Goal: Entertainment & Leisure: Consume media (video, audio)

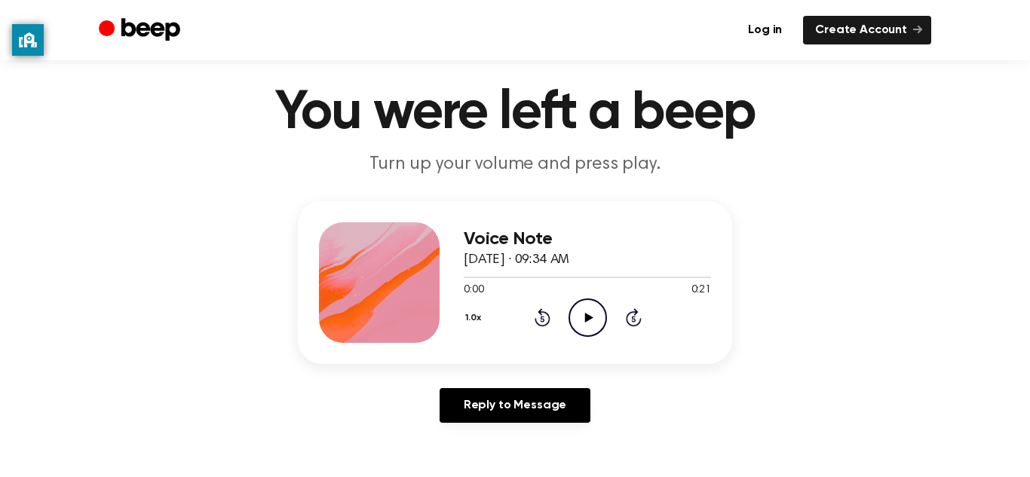
click at [581, 314] on icon "Play Audio" at bounding box center [587, 317] width 38 height 38
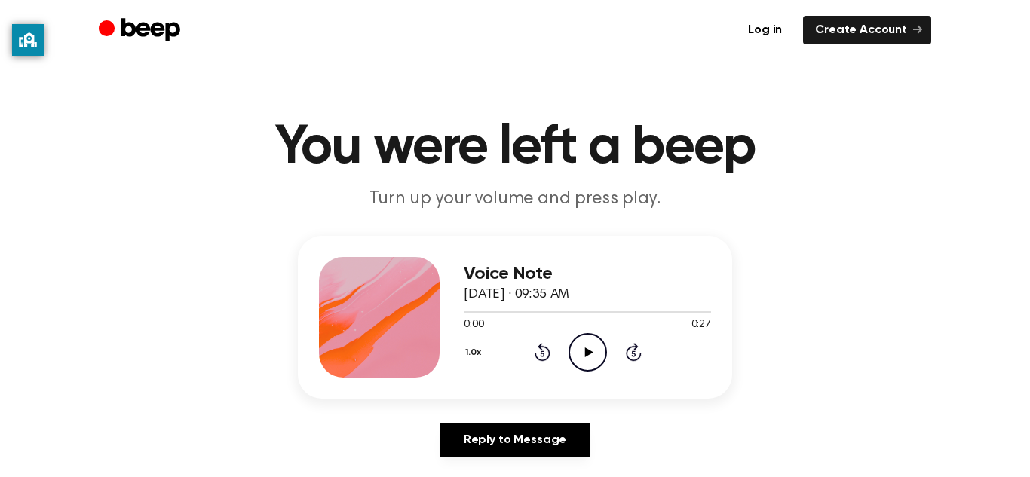
click at [584, 354] on icon at bounding box center [588, 352] width 8 height 10
click at [586, 350] on icon at bounding box center [588, 352] width 8 height 10
click at [586, 350] on icon at bounding box center [587, 352] width 7 height 10
click at [546, 353] on icon "Rewind 5 seconds" at bounding box center [542, 352] width 17 height 20
click at [595, 352] on icon "Play Audio" at bounding box center [587, 352] width 38 height 38
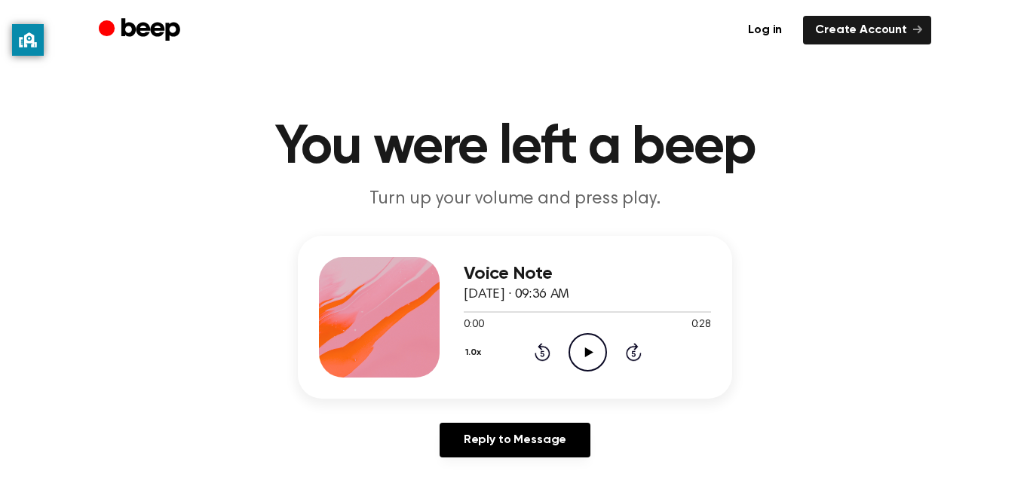
click at [576, 355] on icon "Play Audio" at bounding box center [587, 352] width 38 height 38
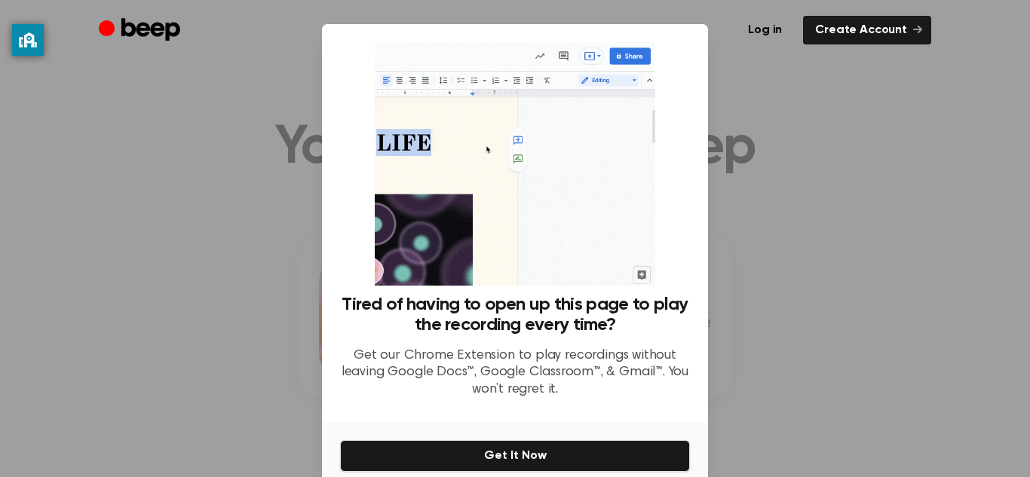
click at [74, 206] on div at bounding box center [515, 238] width 1030 height 477
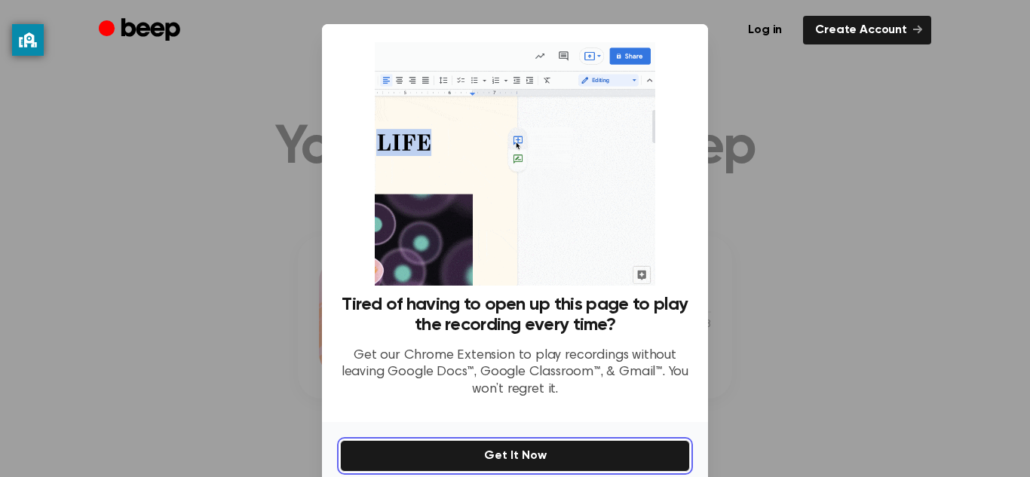
click at [441, 450] on button "Get It Now" at bounding box center [515, 456] width 350 height 32
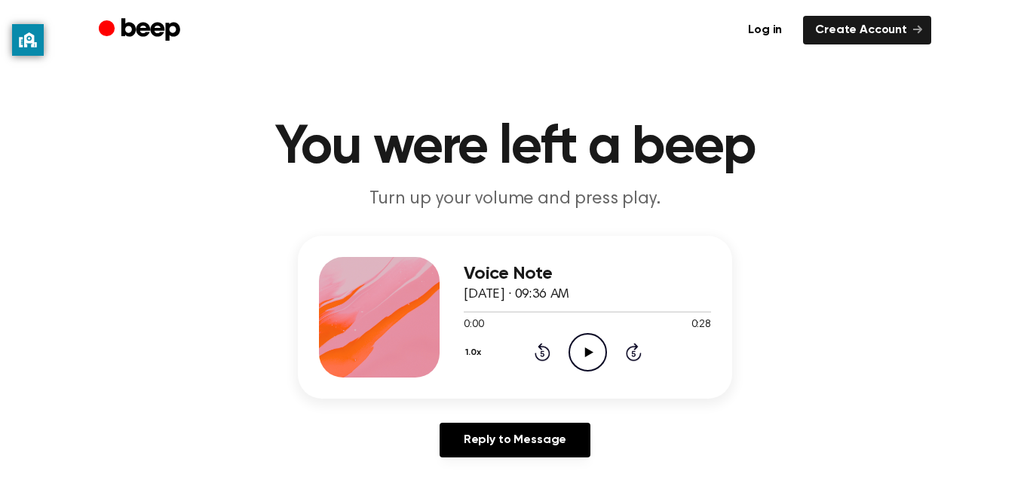
click at [595, 356] on icon "Play Audio" at bounding box center [587, 352] width 38 height 38
click at [588, 344] on icon "Play Audio" at bounding box center [587, 352] width 38 height 38
click at [593, 342] on icon "Play Audio" at bounding box center [587, 352] width 38 height 38
click at [586, 350] on icon at bounding box center [588, 352] width 8 height 10
click at [574, 353] on icon "Play Audio" at bounding box center [587, 352] width 38 height 38
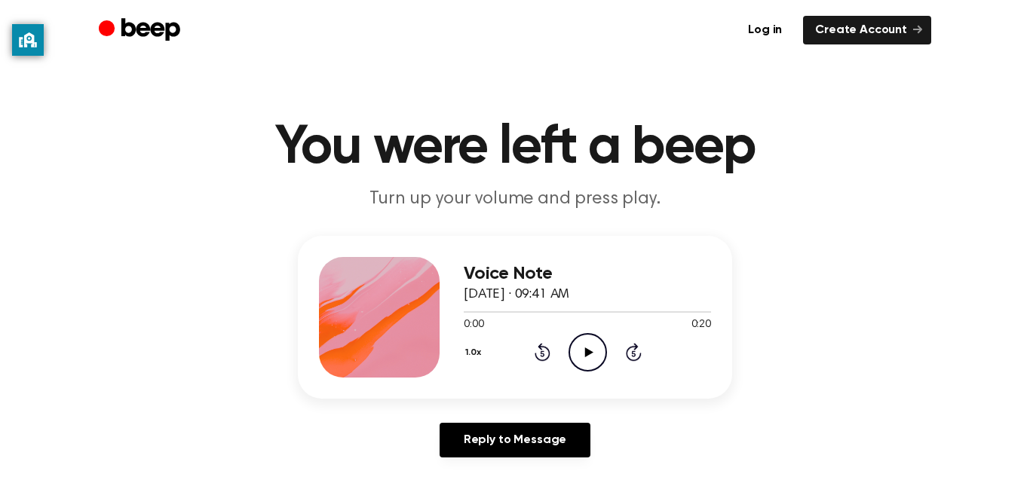
click at [591, 357] on icon "Play Audio" at bounding box center [587, 352] width 38 height 38
click at [598, 341] on icon "Play Audio" at bounding box center [587, 352] width 38 height 38
click at [586, 356] on icon at bounding box center [588, 352] width 8 height 10
click at [583, 350] on icon "Play Audio" at bounding box center [587, 352] width 38 height 38
click at [589, 360] on icon "Play Audio" at bounding box center [587, 352] width 38 height 38
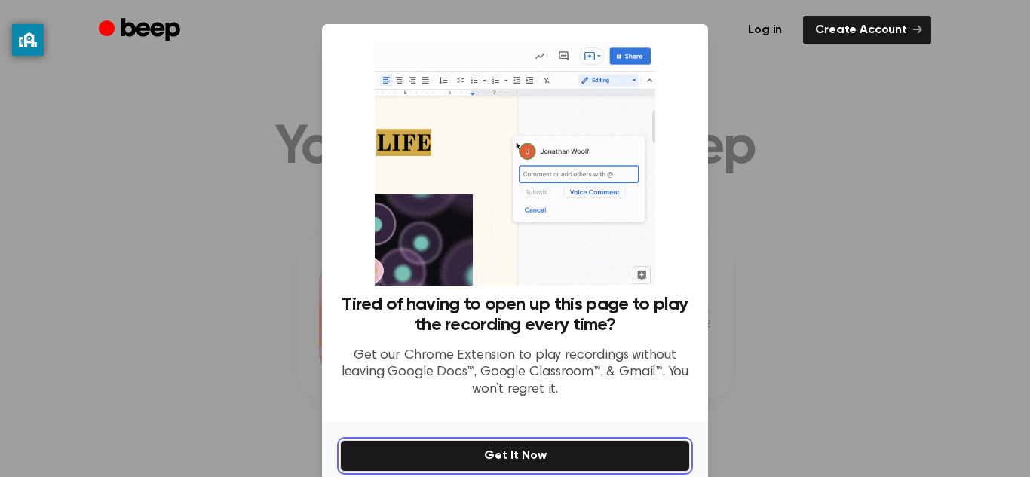
click at [607, 446] on button "Get It Now" at bounding box center [515, 456] width 350 height 32
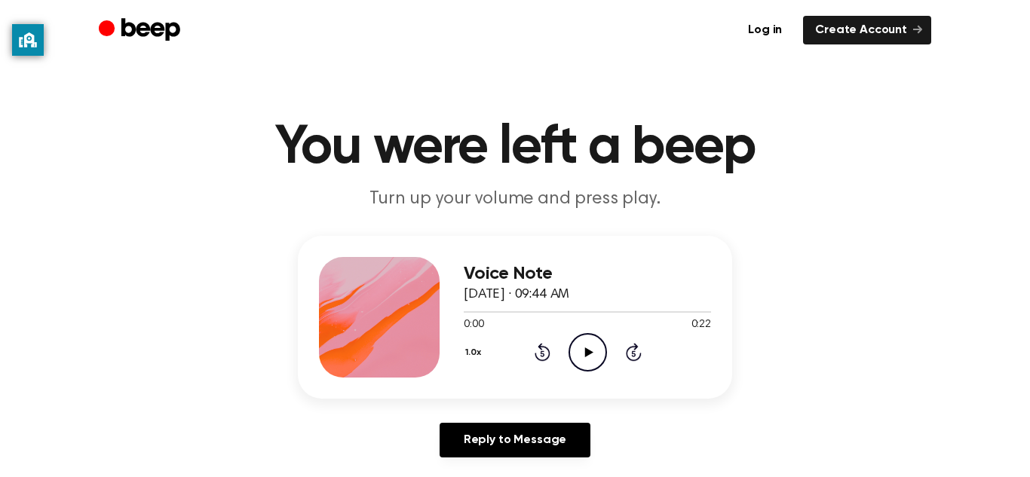
click at [578, 353] on icon "Play Audio" at bounding box center [587, 352] width 38 height 38
click at [581, 342] on icon "Play Audio" at bounding box center [587, 352] width 38 height 38
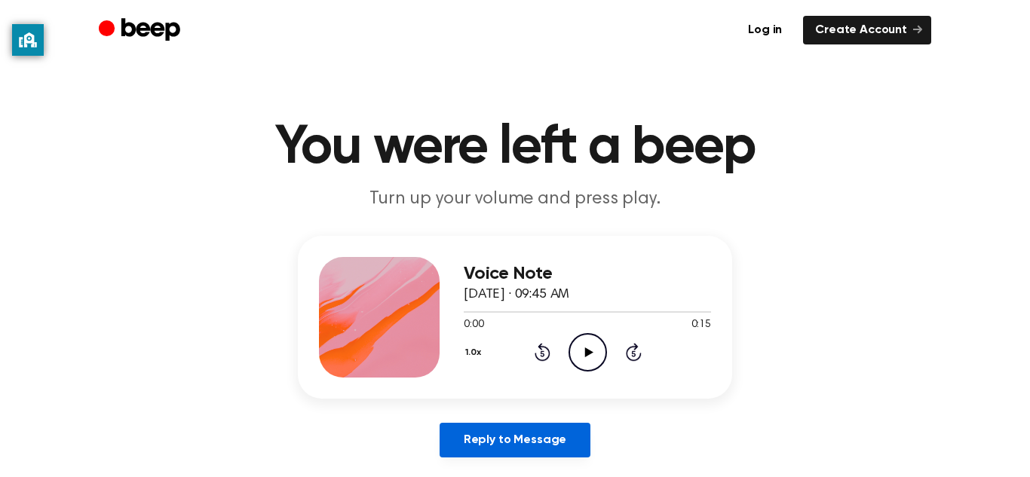
click at [554, 443] on link "Reply to Message" at bounding box center [514, 440] width 151 height 35
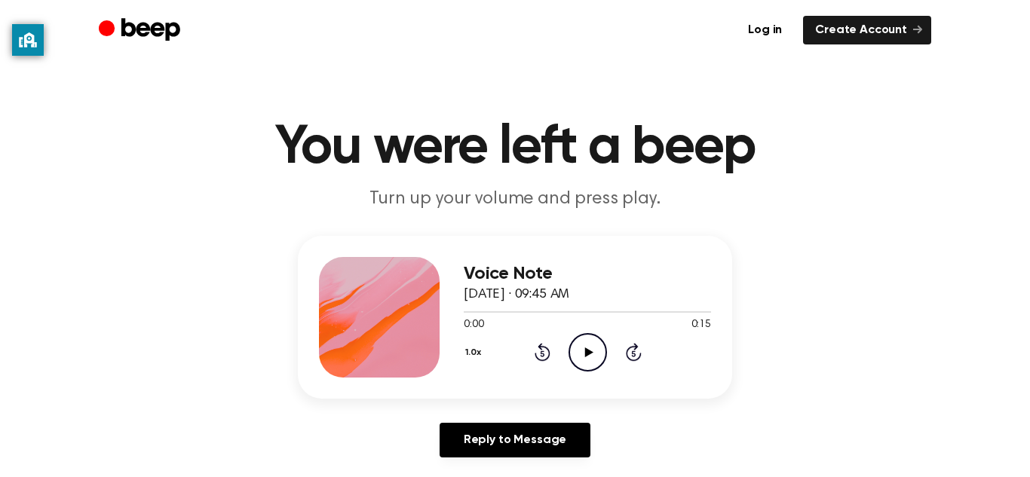
click at [590, 357] on icon "Play Audio" at bounding box center [587, 352] width 38 height 38
click at [589, 353] on icon at bounding box center [588, 352] width 8 height 10
click at [578, 350] on icon "Play Audio" at bounding box center [587, 352] width 38 height 38
click at [602, 345] on icon "Play Audio" at bounding box center [587, 352] width 38 height 38
click at [583, 357] on icon "Play Audio" at bounding box center [587, 352] width 38 height 38
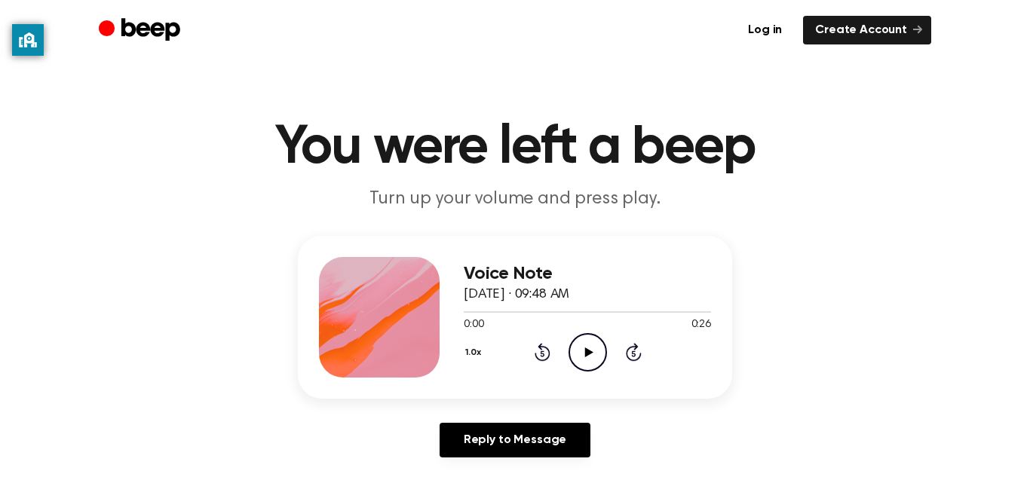
click at [587, 366] on icon "Play Audio" at bounding box center [587, 352] width 38 height 38
click at [587, 361] on icon "Play Audio" at bounding box center [587, 352] width 38 height 38
click at [593, 366] on icon "Play Audio" at bounding box center [587, 352] width 38 height 38
click at [573, 351] on icon "Play Audio" at bounding box center [587, 352] width 38 height 38
click at [580, 345] on icon "Play Audio" at bounding box center [587, 352] width 38 height 38
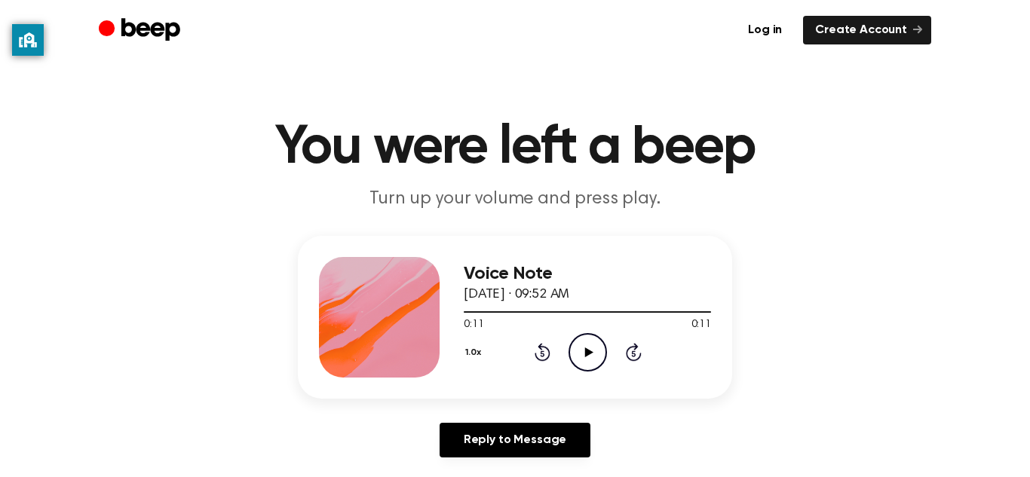
click at [602, 342] on circle at bounding box center [587, 352] width 37 height 37
click at [577, 347] on icon "Play Audio" at bounding box center [587, 352] width 38 height 38
